Goal: Task Accomplishment & Management: Manage account settings

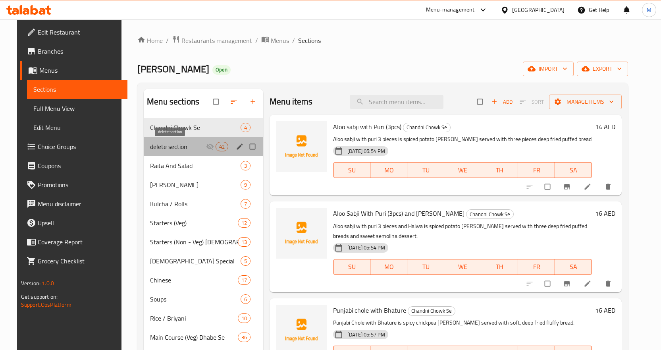
click at [190, 148] on span "delete section" at bounding box center [178, 147] width 56 height 10
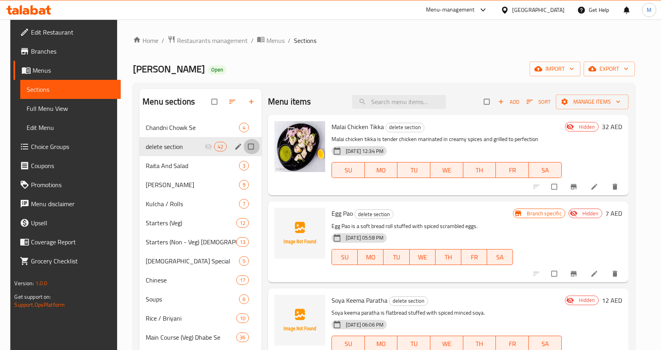
click at [249, 142] on input "Menu sections" at bounding box center [251, 146] width 17 height 15
checkbox input "true"
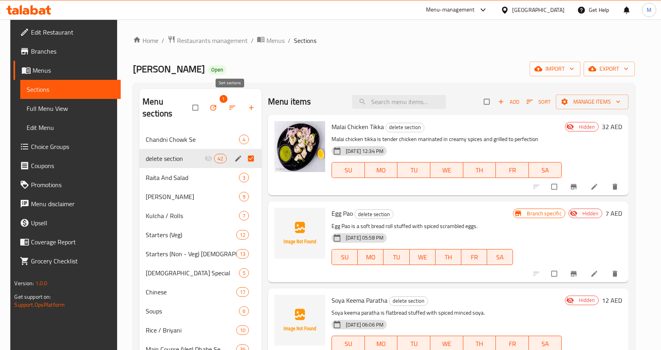
click at [228, 105] on icon "button" at bounding box center [232, 108] width 8 height 8
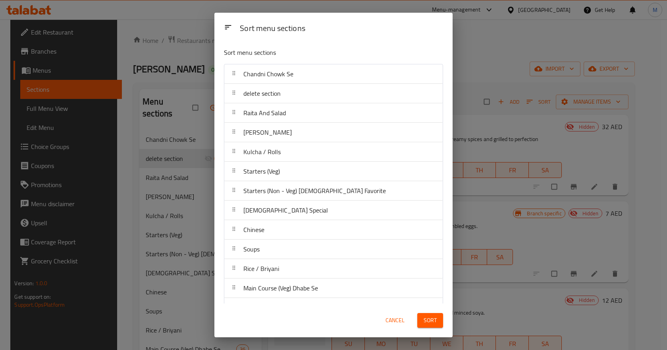
click at [385, 320] on span "Cancel" at bounding box center [394, 320] width 19 height 10
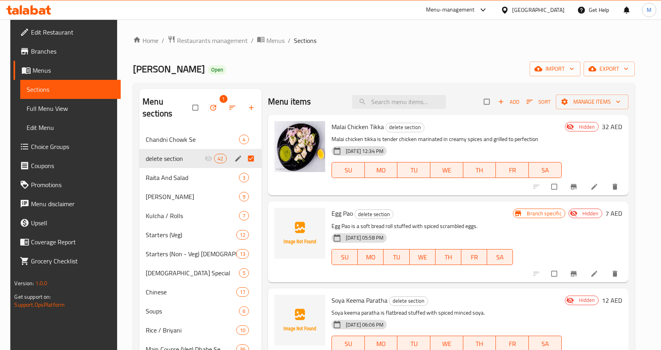
click at [217, 104] on button "button" at bounding box center [213, 107] width 19 height 17
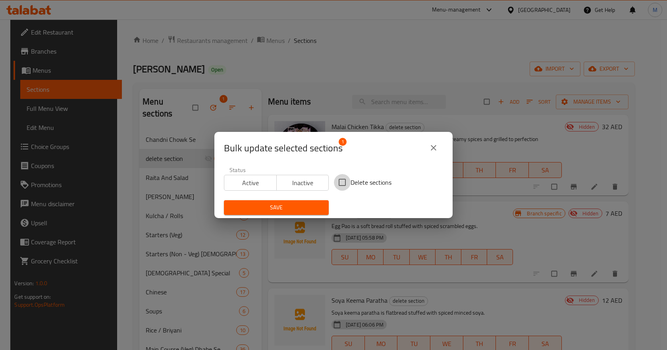
click at [337, 182] on input "Delete sections" at bounding box center [342, 182] width 17 height 17
checkbox input "true"
click at [309, 204] on span "Save" at bounding box center [276, 207] width 92 height 10
